Goal: Task Accomplishment & Management: Use online tool/utility

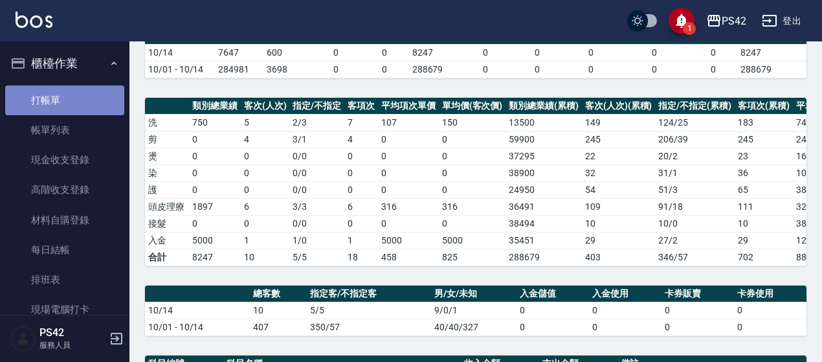
click at [73, 111] on link "打帳單" at bounding box center [64, 100] width 119 height 30
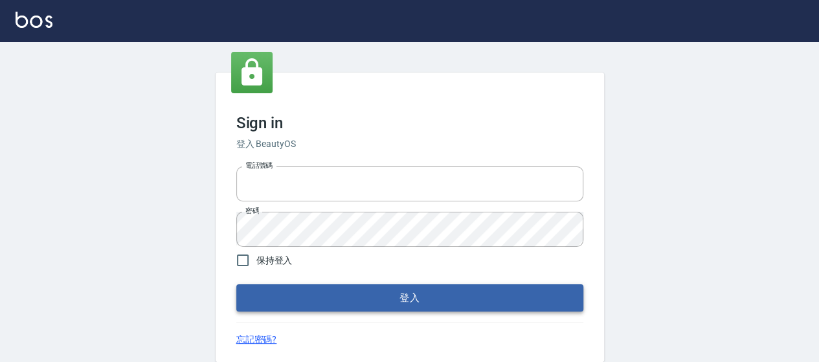
type input "0426657169"
click at [359, 306] on button "登入" at bounding box center [409, 297] width 347 height 27
